Goal: Browse casually: Explore the website without a specific task or goal

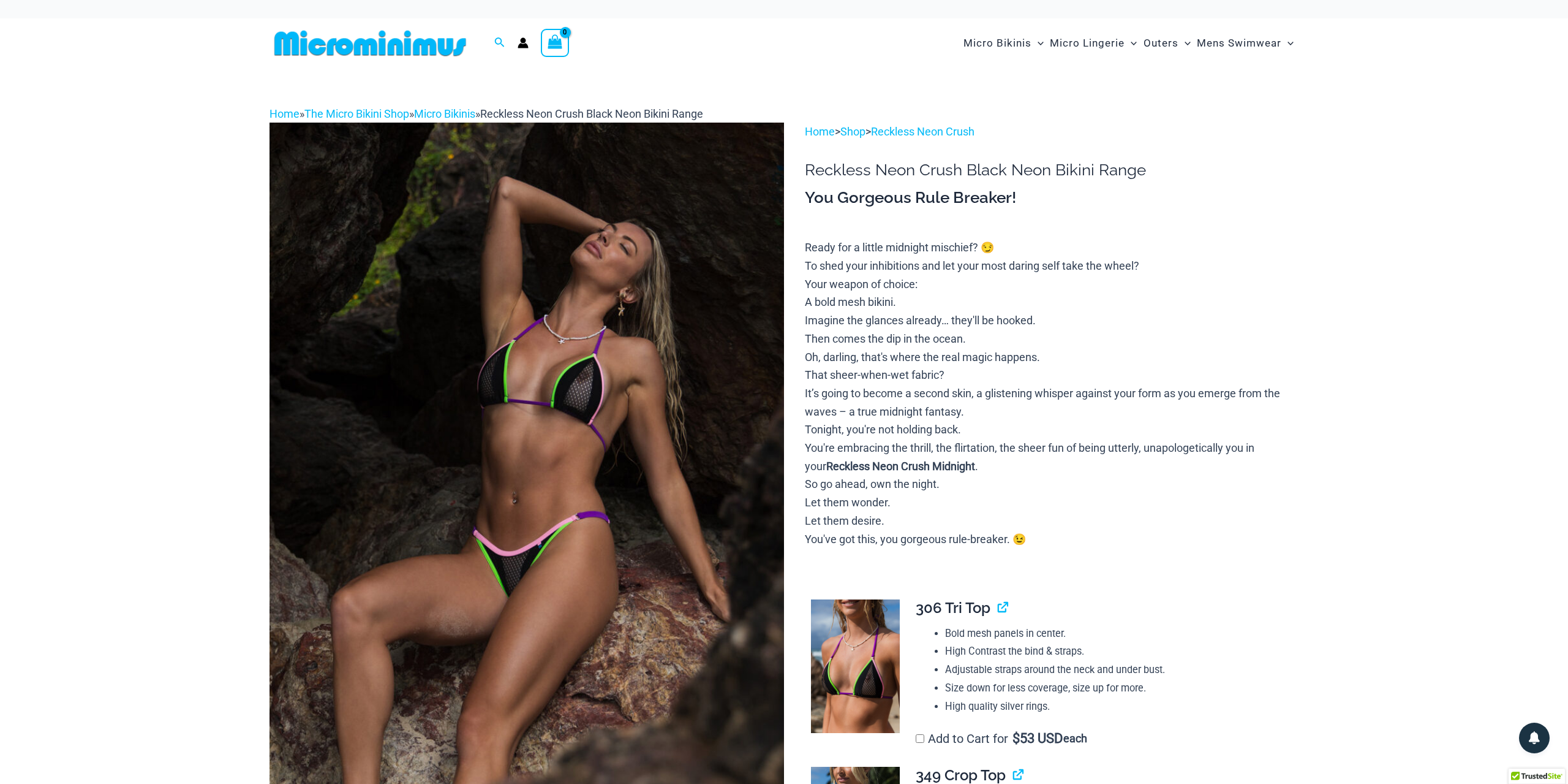
click at [567, 475] on img at bounding box center [526, 508] width 514 height 772
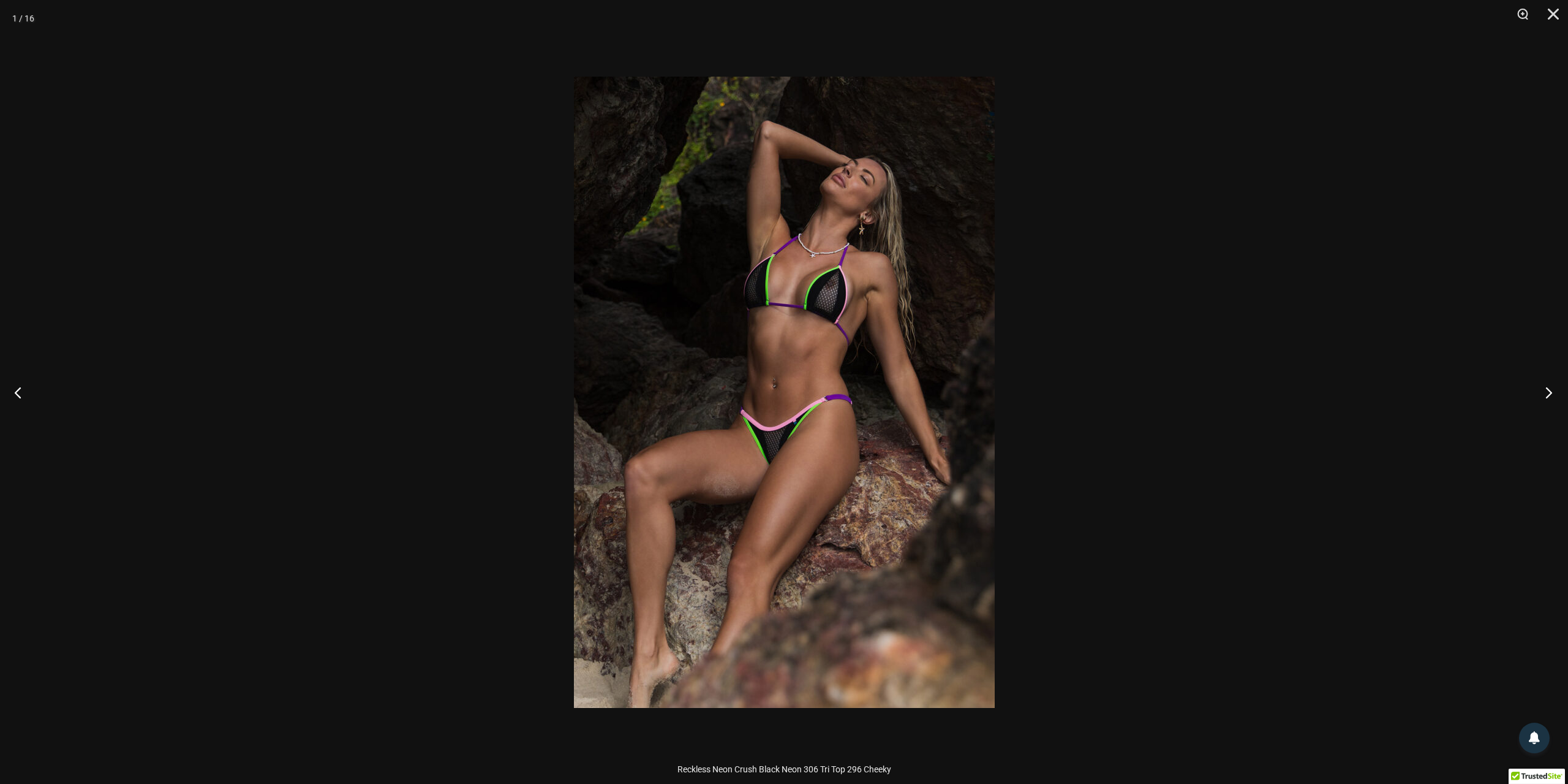
click at [1546, 395] on button "Next" at bounding box center [1545, 392] width 46 height 61
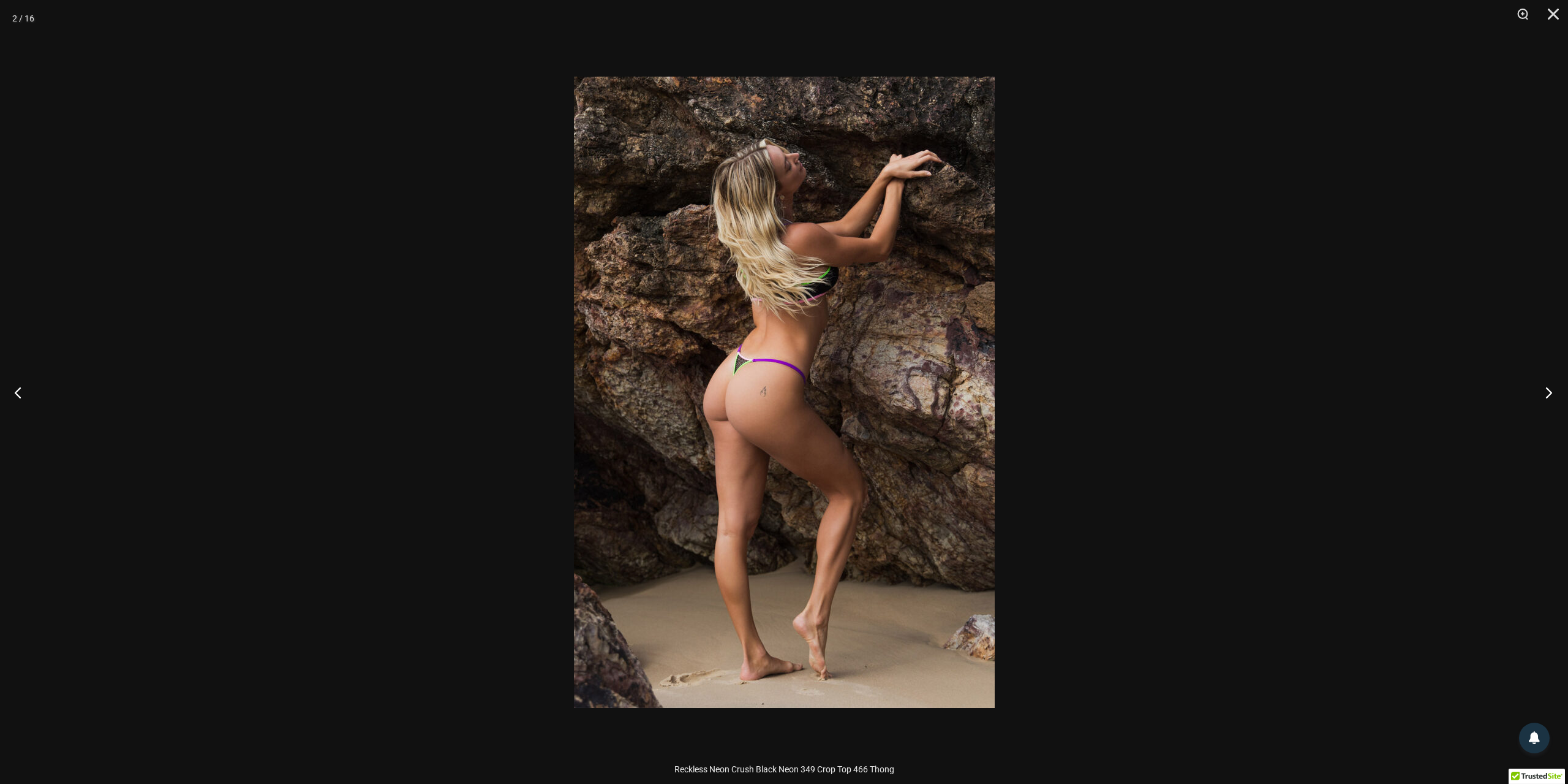
click at [1546, 395] on button "Next" at bounding box center [1545, 392] width 46 height 61
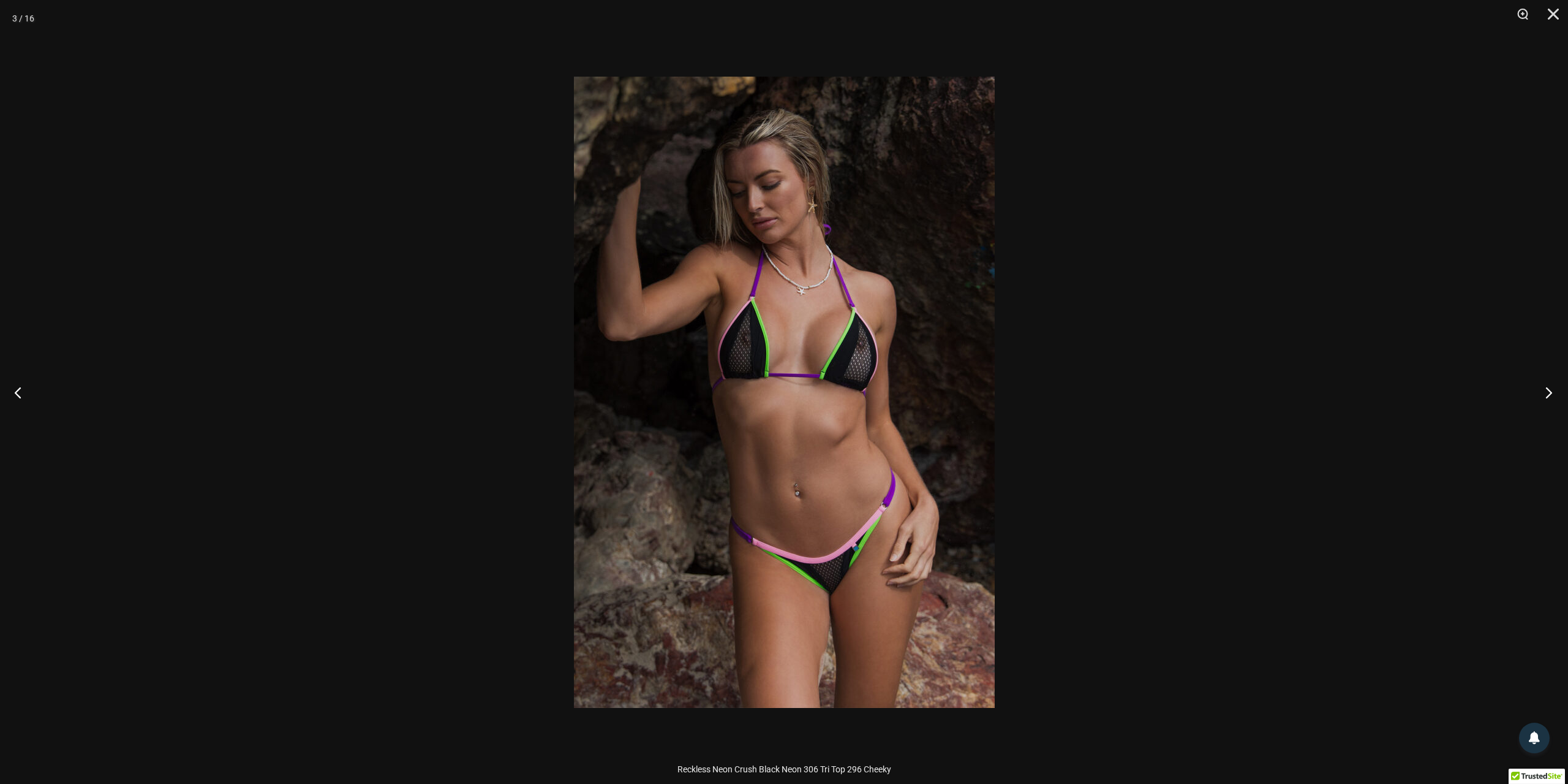
click at [1546, 395] on button "Next" at bounding box center [1545, 392] width 46 height 61
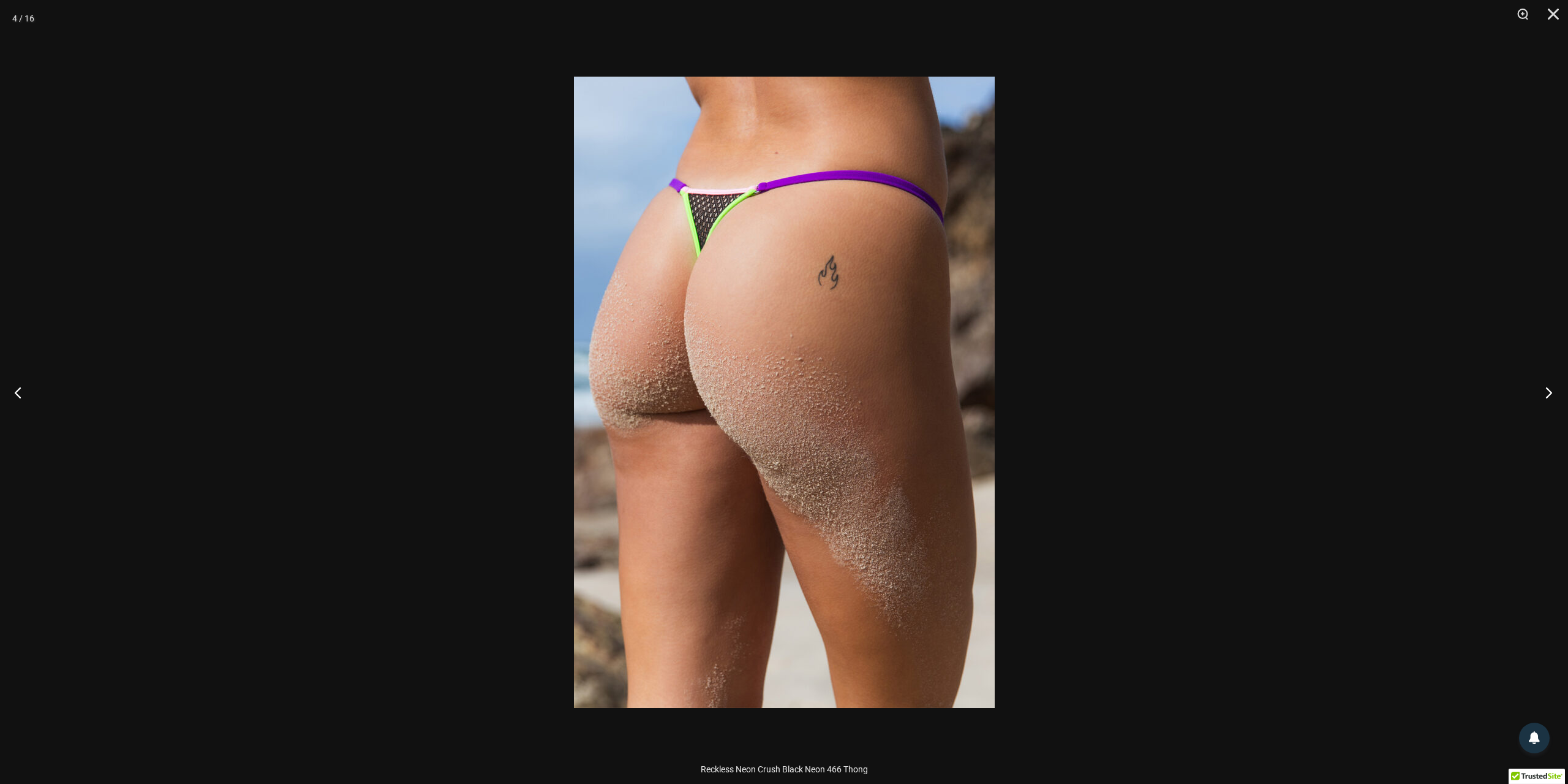
click at [1546, 395] on button "Next" at bounding box center [1545, 392] width 46 height 61
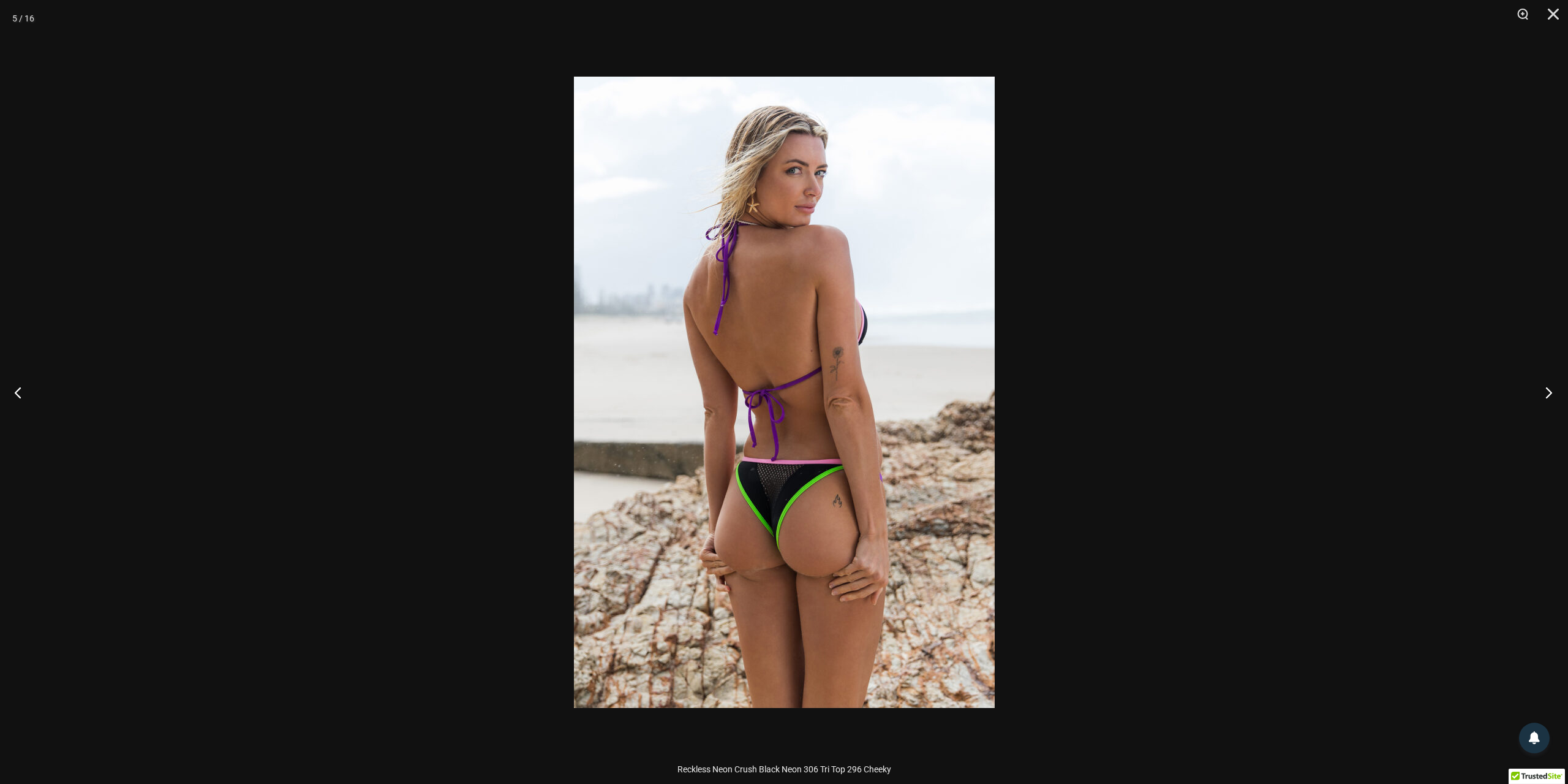
click at [1546, 395] on button "Next" at bounding box center [1545, 392] width 46 height 61
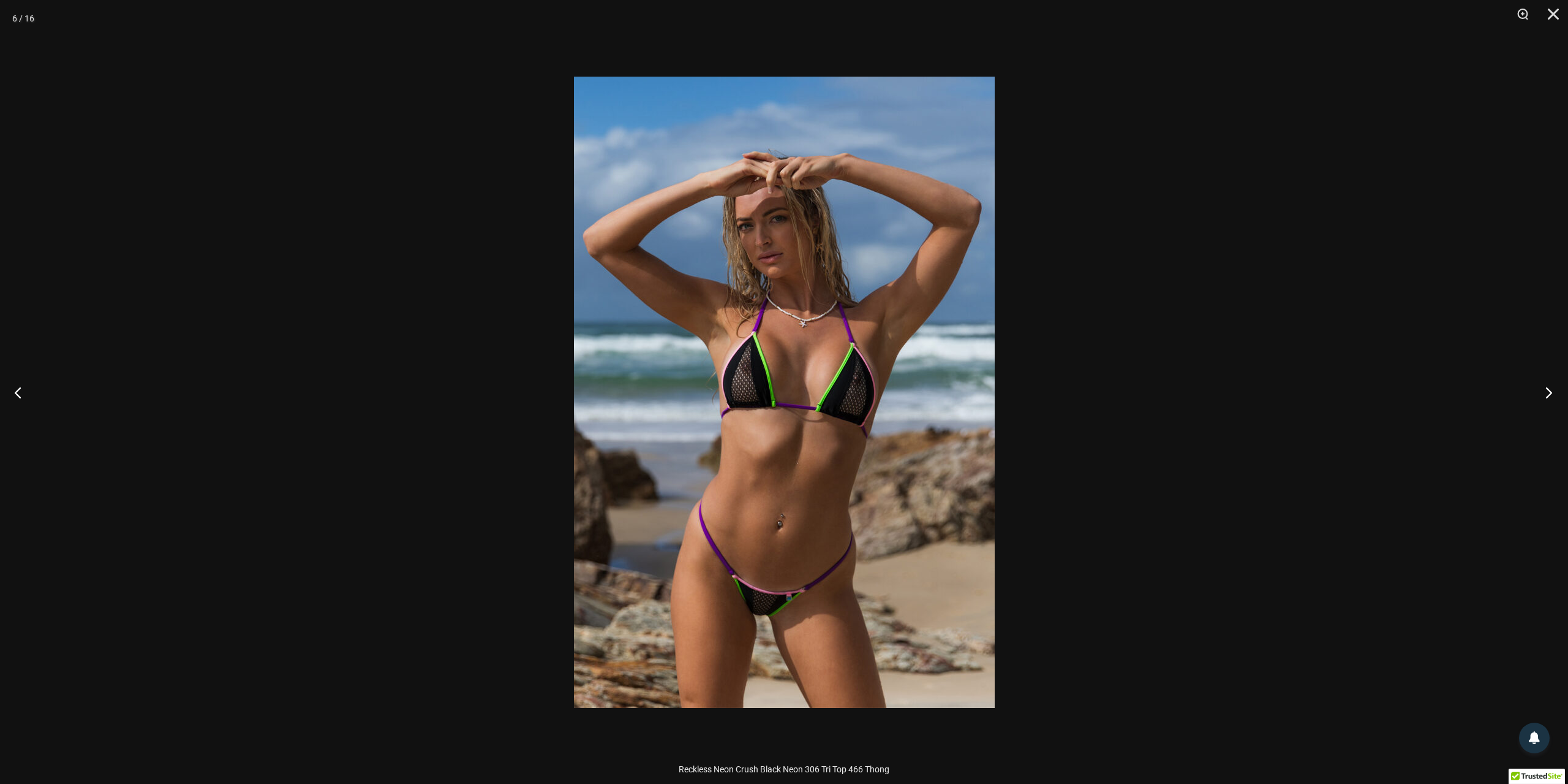
click at [1546, 395] on button "Next" at bounding box center [1545, 392] width 46 height 61
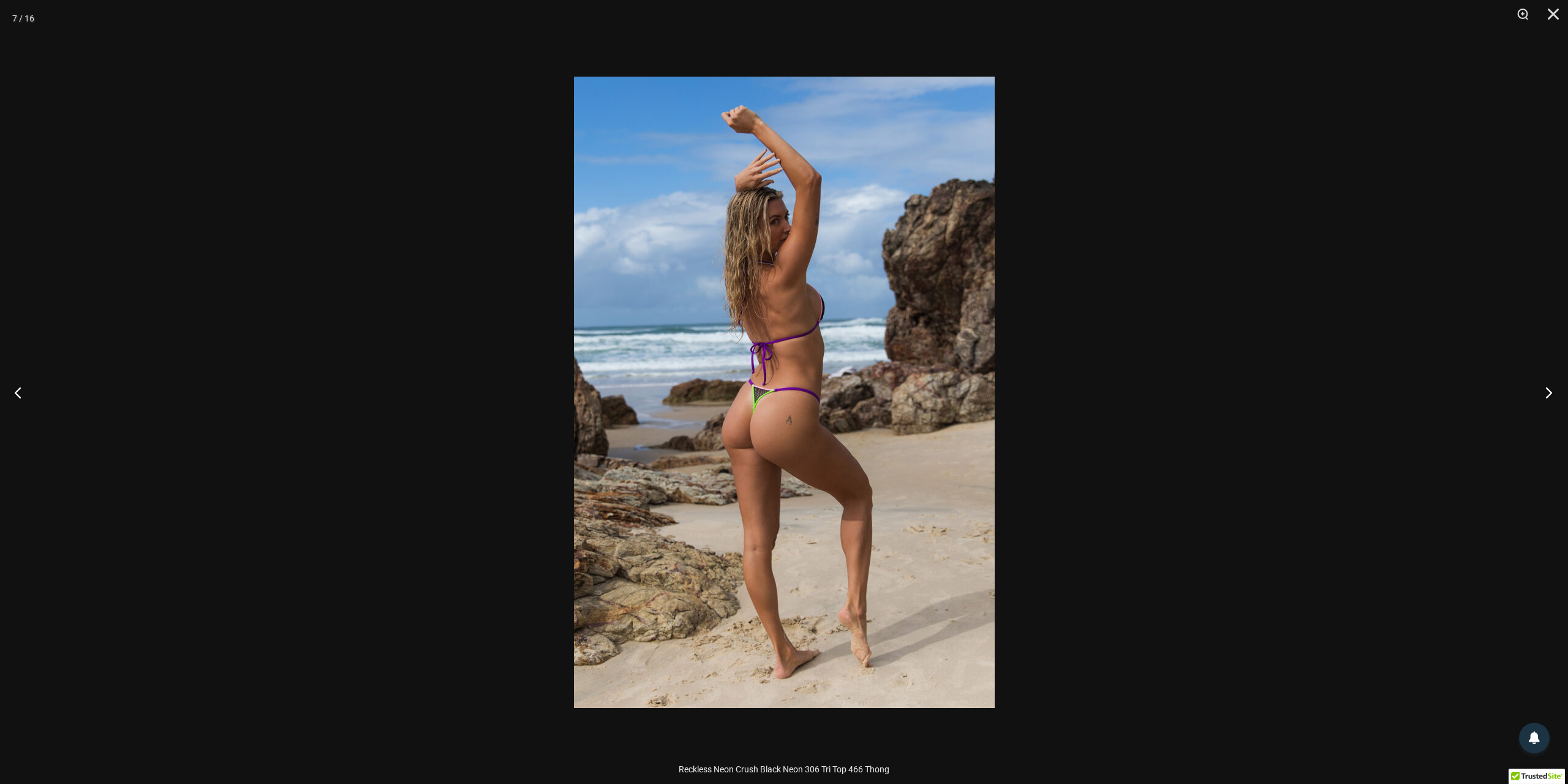
click at [1546, 395] on button "Next" at bounding box center [1545, 392] width 46 height 61
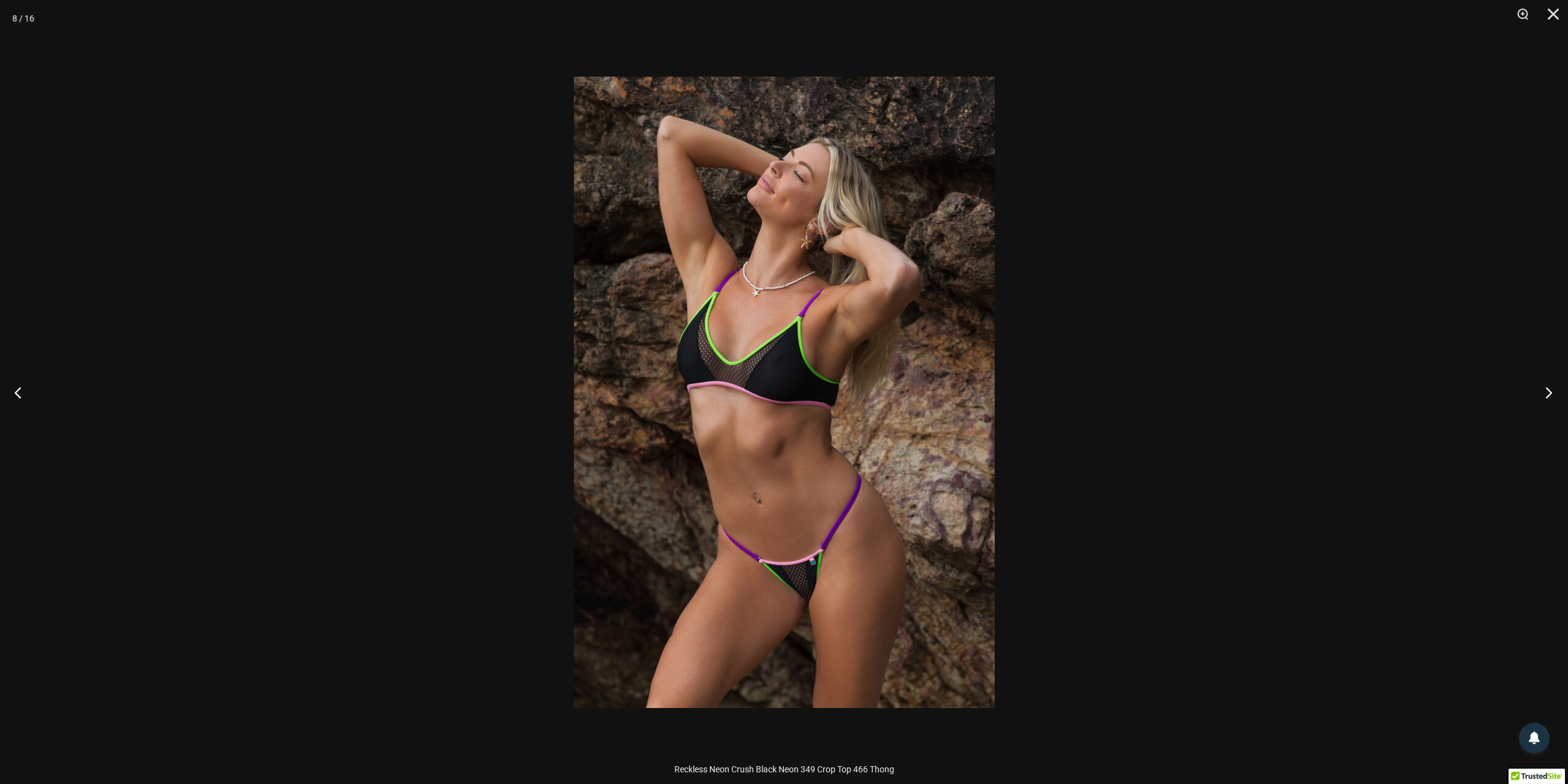
click at [1546, 395] on button "Next" at bounding box center [1545, 392] width 46 height 61
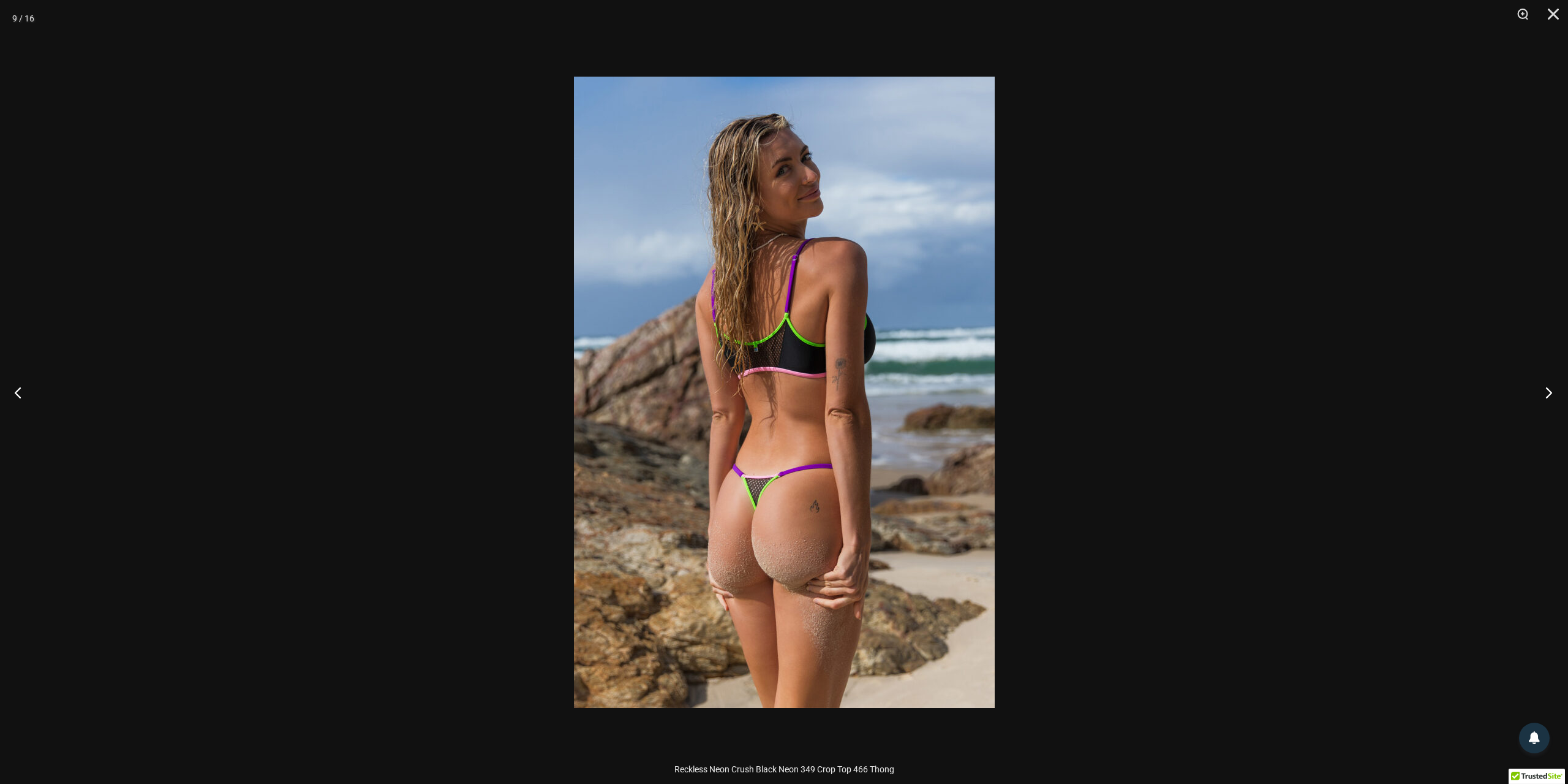
click at [1546, 395] on button "Next" at bounding box center [1545, 392] width 46 height 61
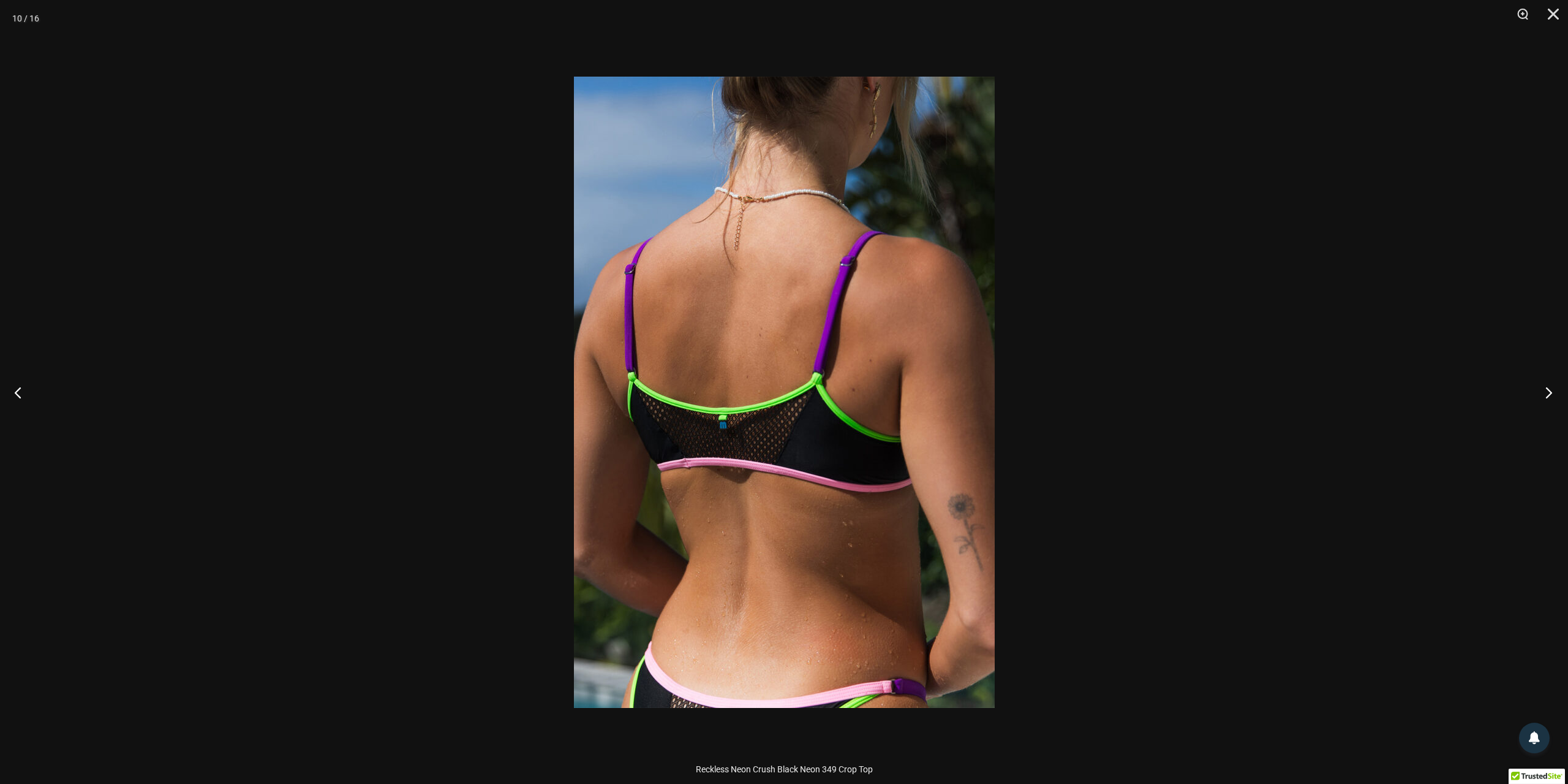
click at [1546, 395] on button "Next" at bounding box center [1545, 392] width 46 height 61
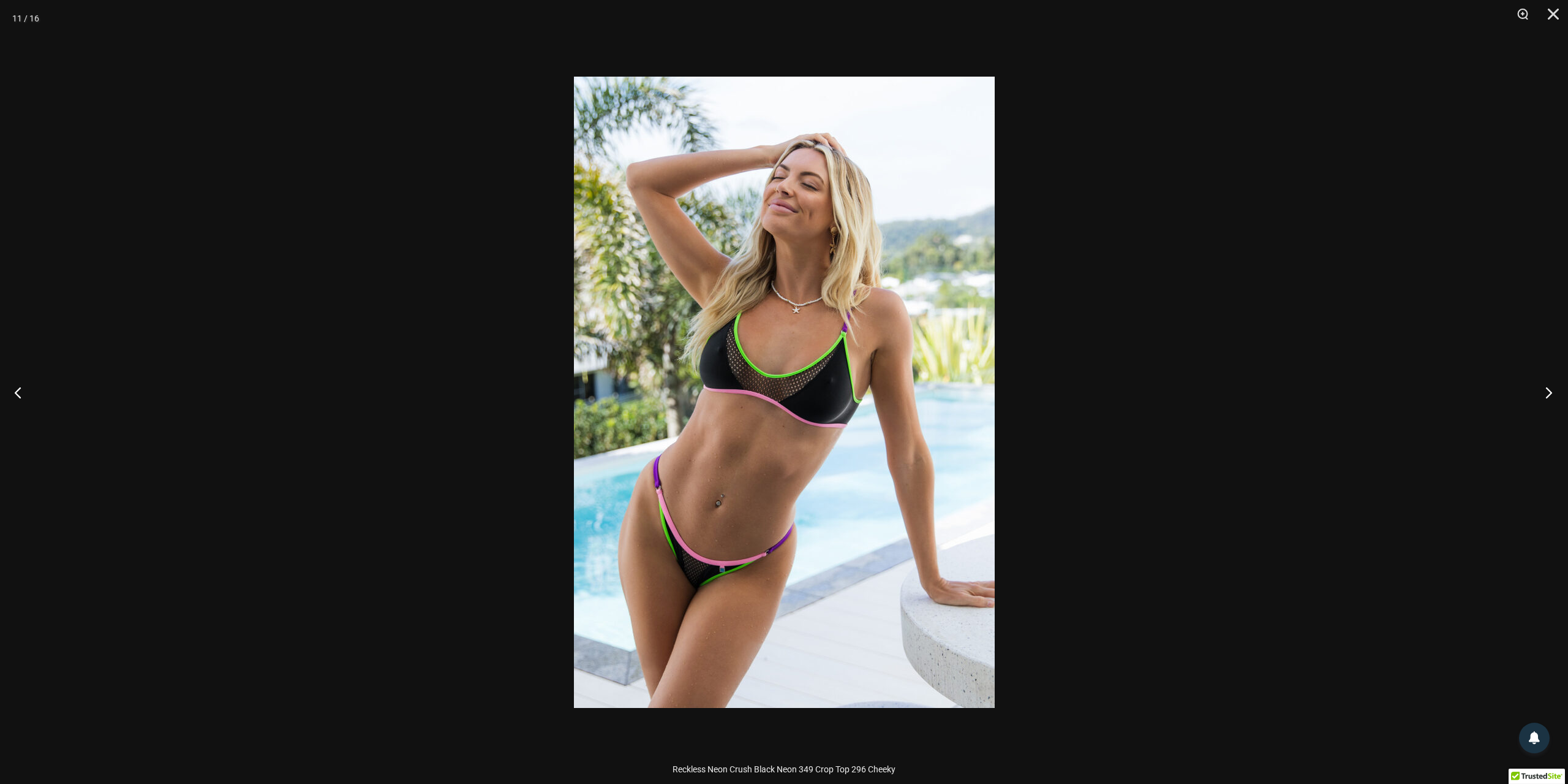
click at [1546, 395] on button "Next" at bounding box center [1545, 392] width 46 height 61
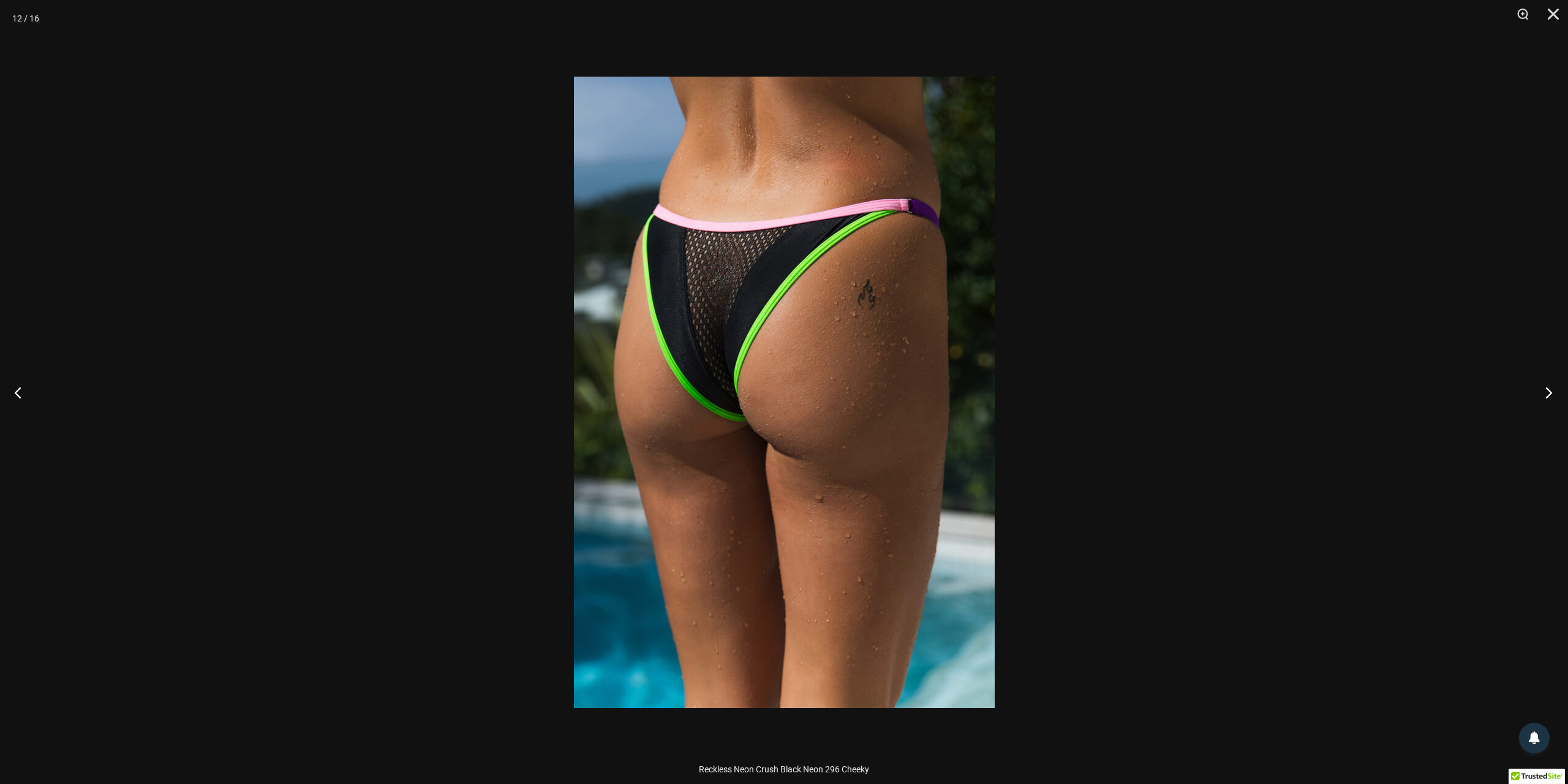
click at [1546, 395] on button "Next" at bounding box center [1545, 392] width 46 height 61
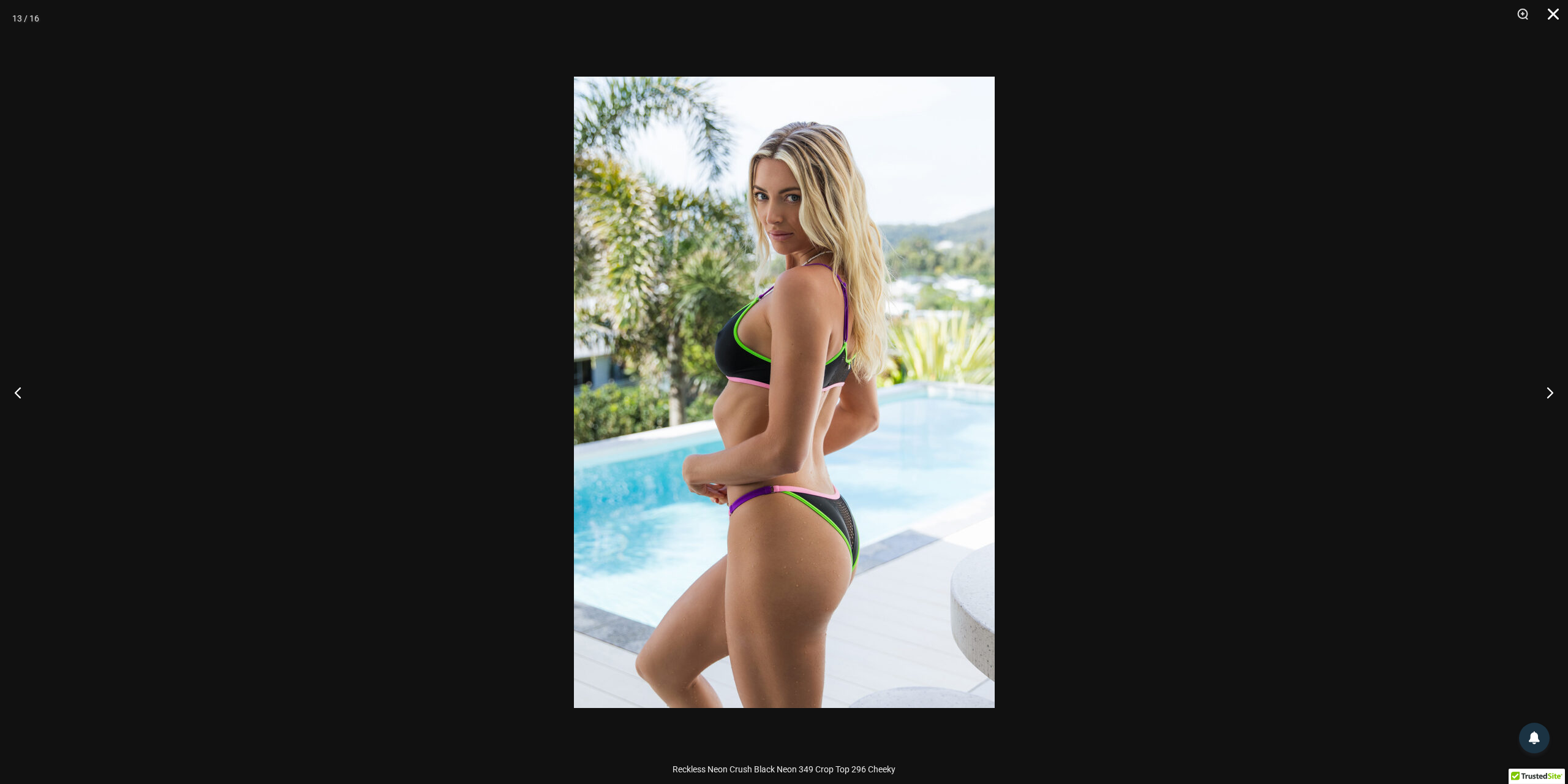
click at [1549, 11] on button "Close" at bounding box center [1549, 18] width 31 height 37
